Goal: Check status: Check status

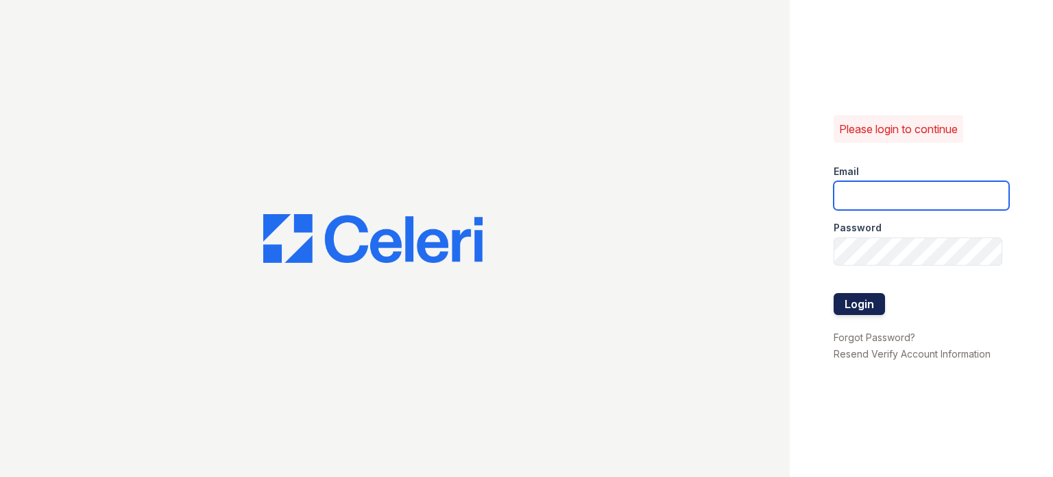
type input "[EMAIL_ADDRESS][DOMAIN_NAME]"
click at [873, 304] on button "Login" at bounding box center [859, 304] width 51 height 22
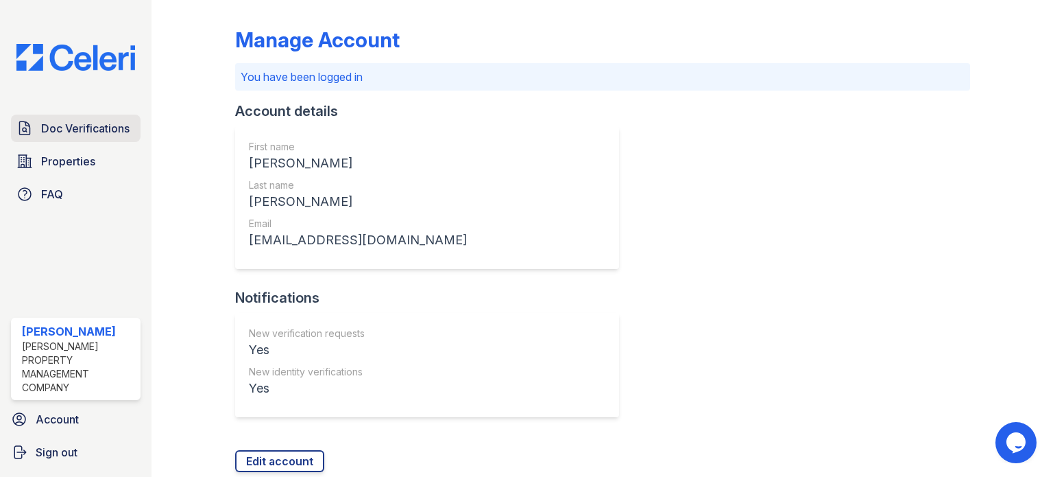
click at [86, 119] on link "Doc Verifications" at bounding box center [76, 127] width 130 height 27
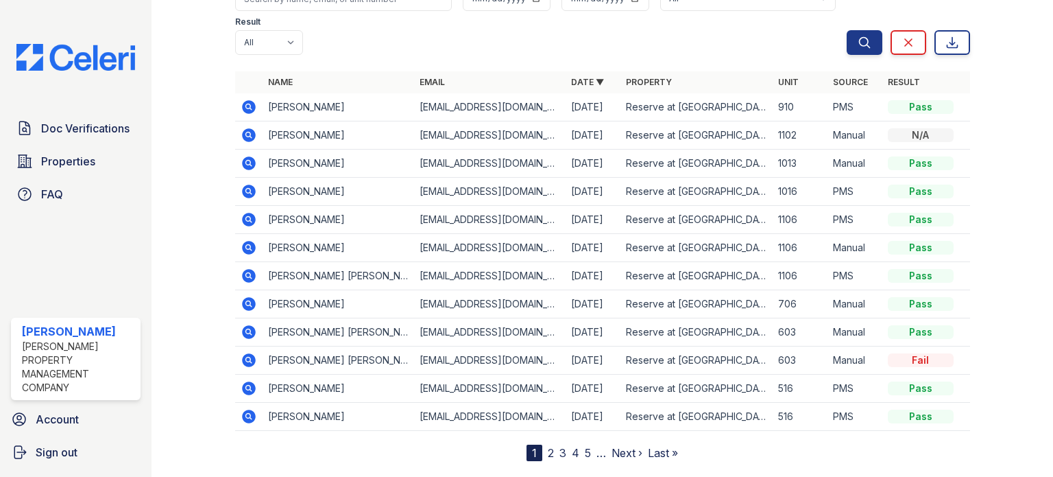
scroll to position [110, 0]
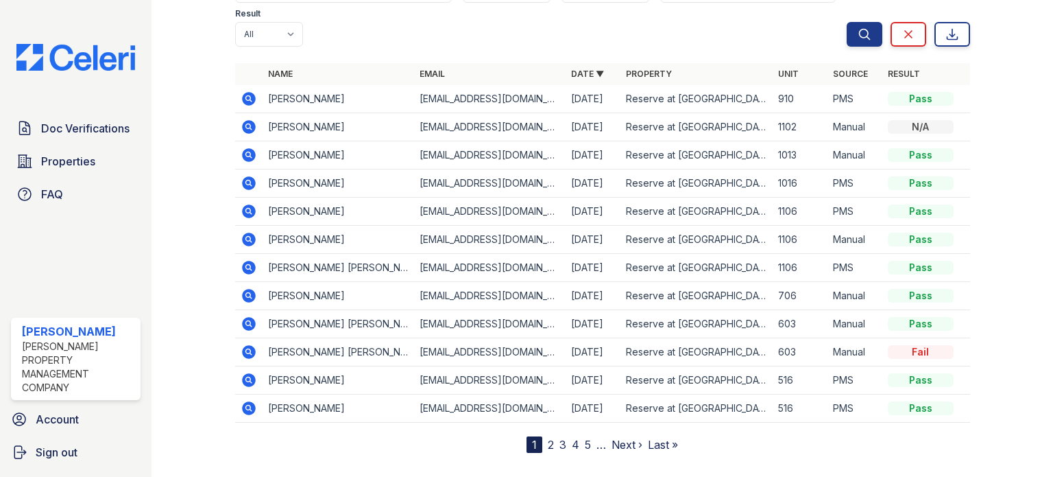
click at [548, 446] on link "2" at bounding box center [551, 444] width 6 height 14
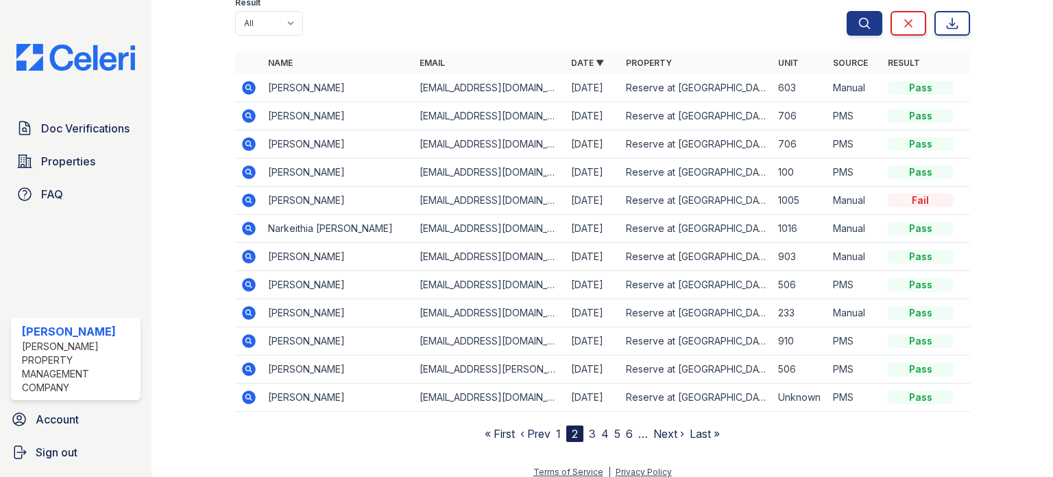
scroll to position [130, 0]
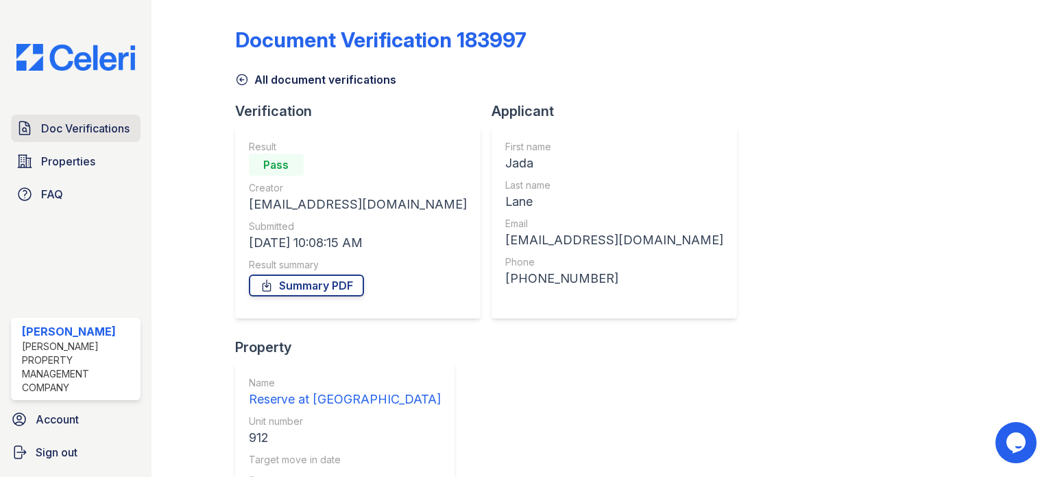
click at [62, 130] on span "Doc Verifications" at bounding box center [85, 128] width 88 height 16
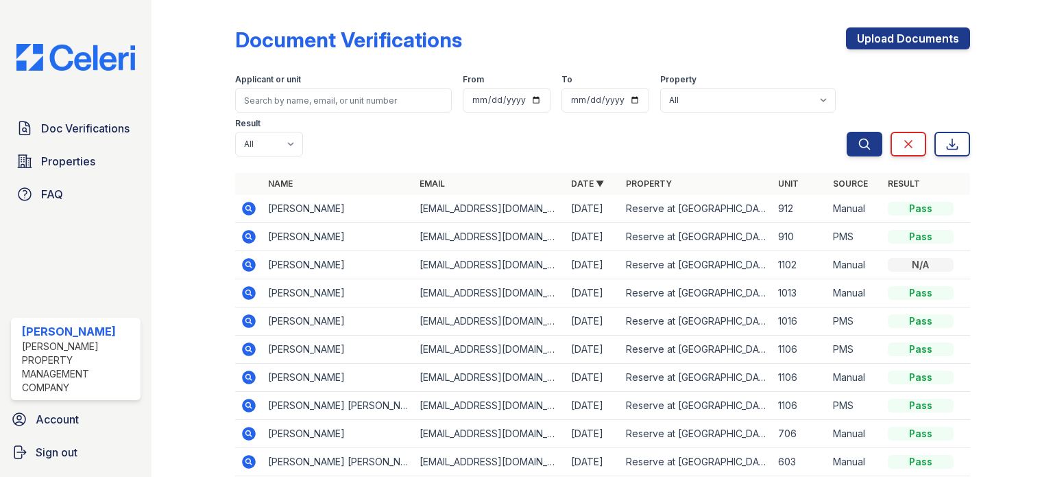
click at [250, 207] on icon at bounding box center [249, 209] width 14 height 14
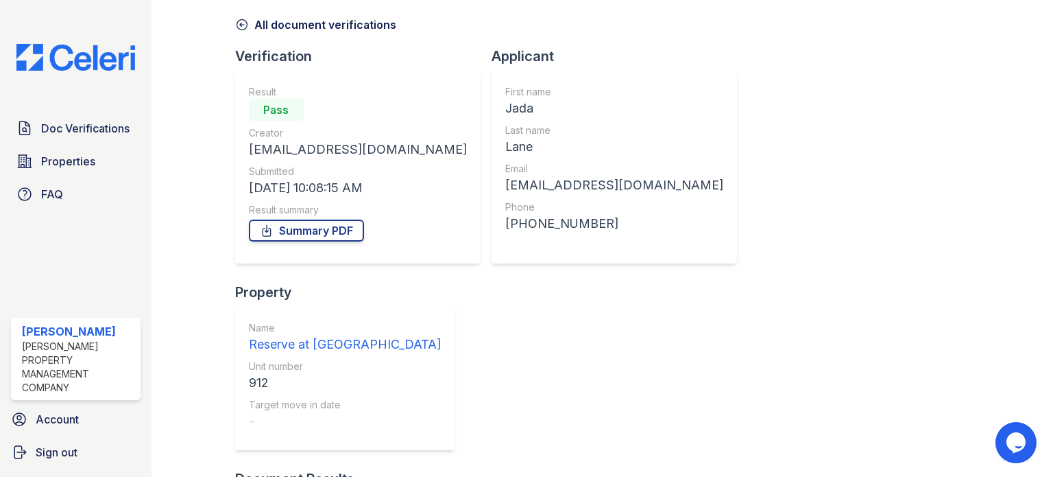
scroll to position [67, 0]
